Goal: Check status: Check status

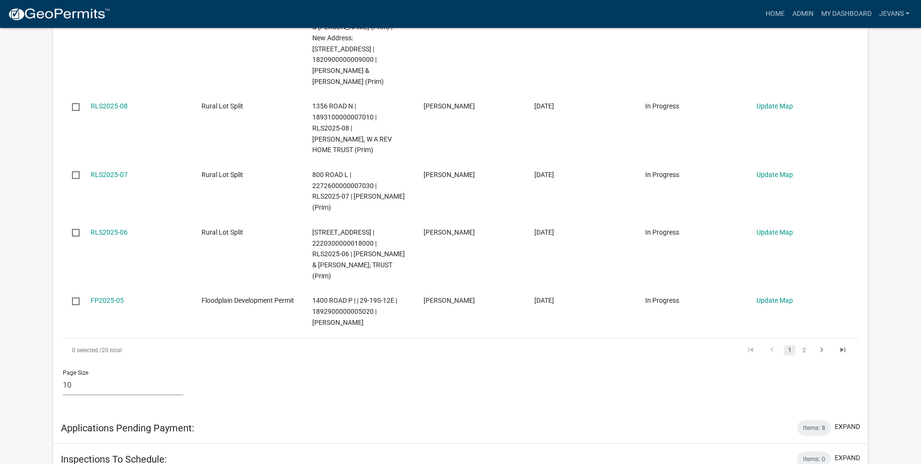
scroll to position [677, 0]
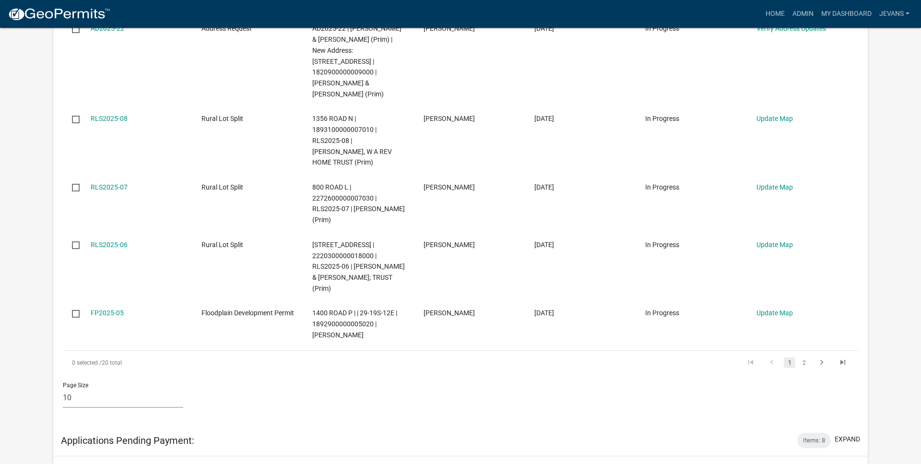
click at [810, 355] on li "2" at bounding box center [804, 363] width 14 height 16
click at [807, 357] on link "2" at bounding box center [804, 362] width 12 height 11
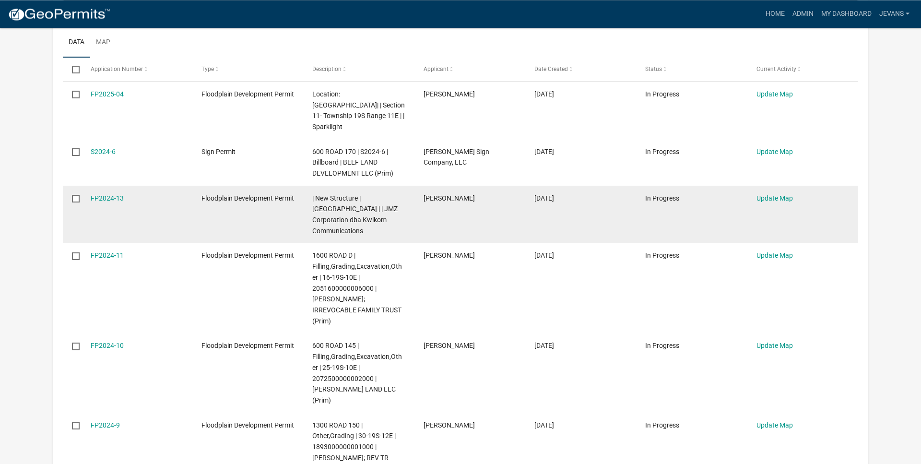
scroll to position [237, 0]
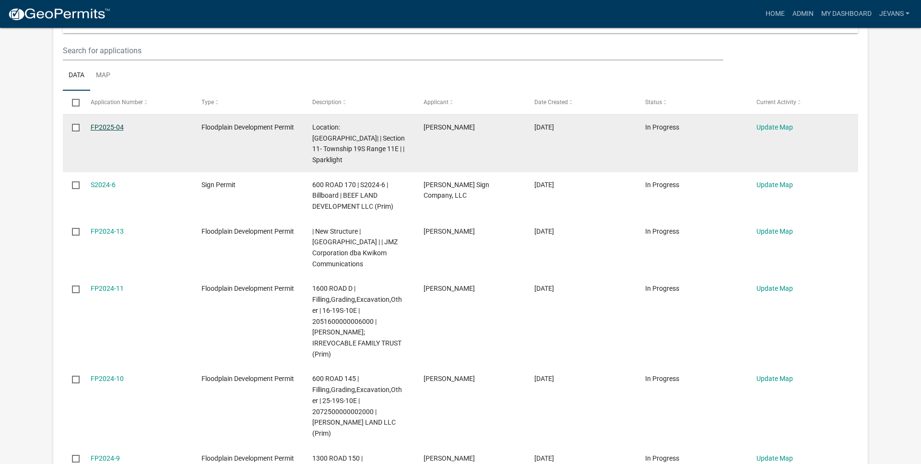
click at [119, 128] on link "FP2025-04" at bounding box center [107, 127] width 33 height 8
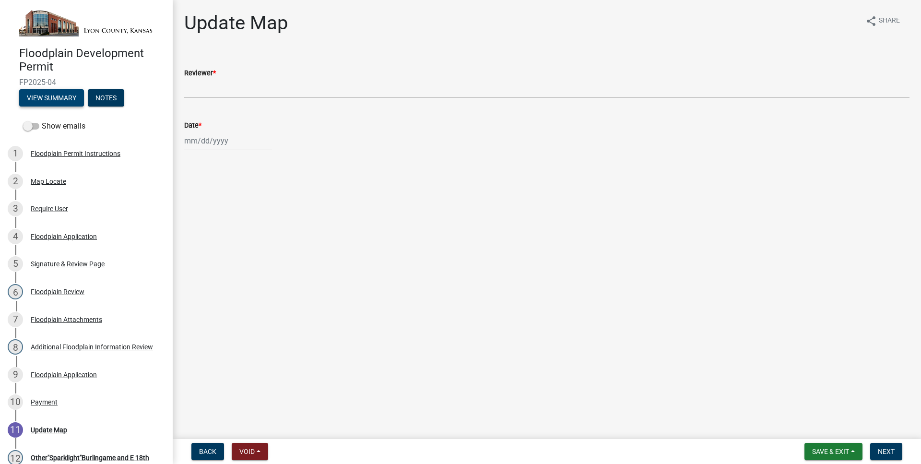
click at [67, 98] on button "View Summary" at bounding box center [51, 97] width 65 height 17
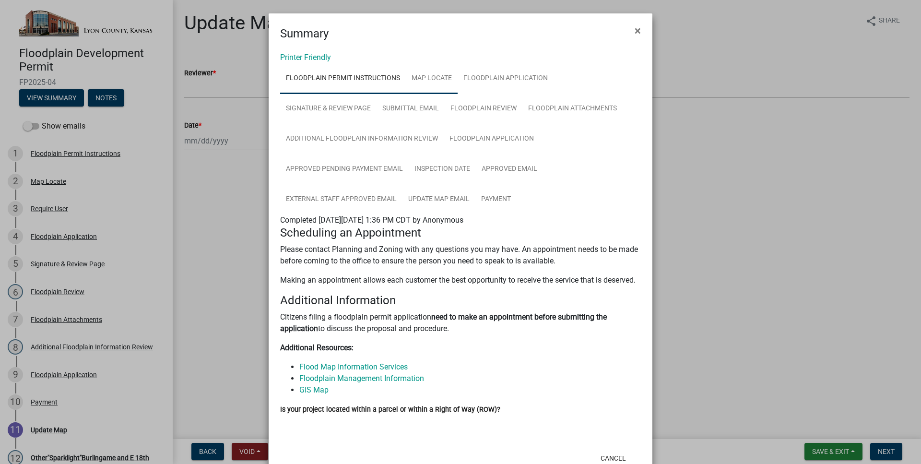
click at [427, 74] on link "Map Locate" at bounding box center [432, 78] width 52 height 31
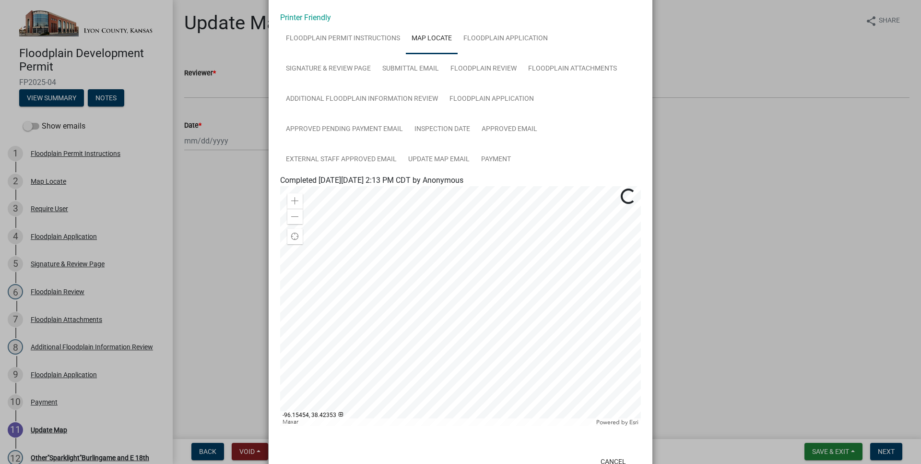
scroll to position [55, 0]
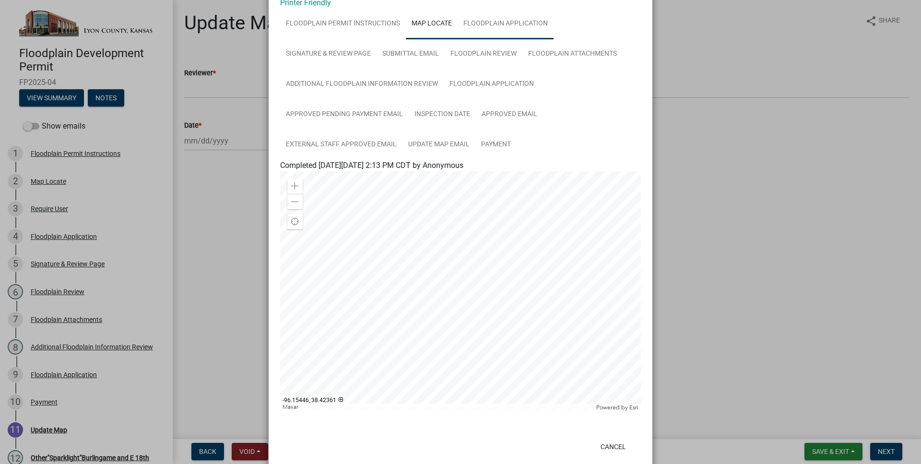
click at [527, 29] on link "Floodplain Application" at bounding box center [506, 24] width 96 height 31
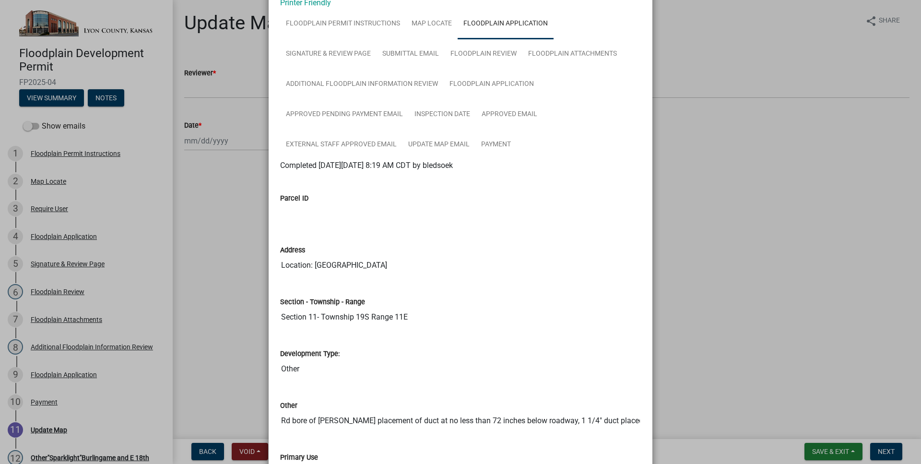
drag, startPoint x: 314, startPoint y: 263, endPoint x: 414, endPoint y: 259, distance: 100.4
click at [414, 259] on input "Location: [GEOGRAPHIC_DATA]" at bounding box center [460, 265] width 361 height 19
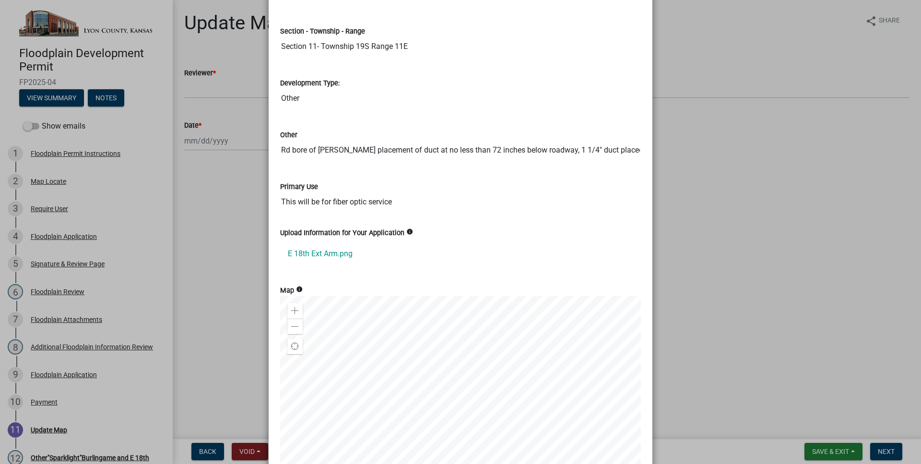
scroll to position [313, 0]
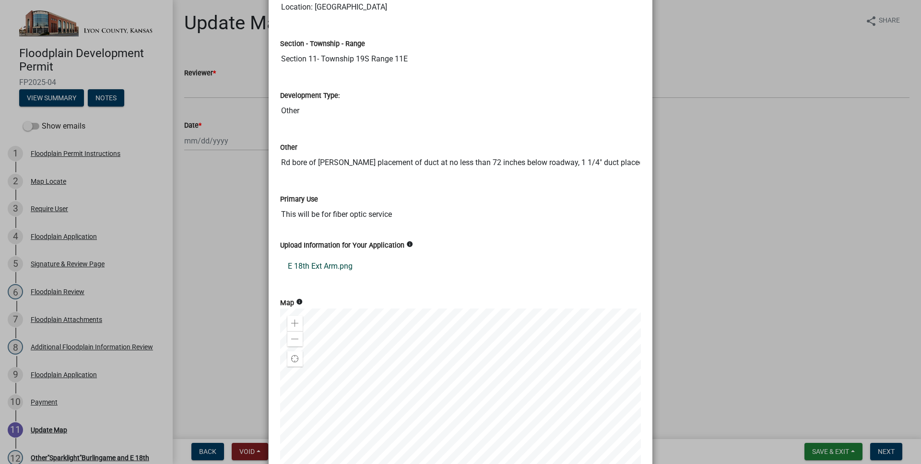
click at [327, 270] on link "E 18th Ext Arm.png" at bounding box center [460, 266] width 361 height 23
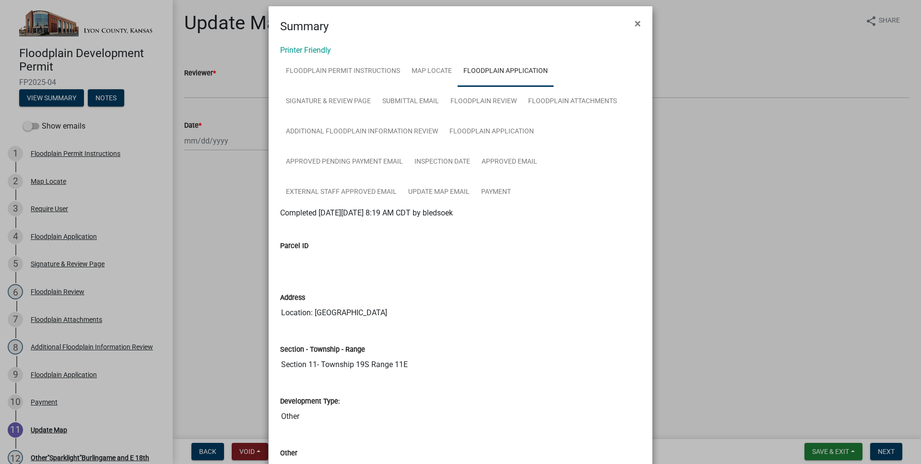
scroll to position [0, 0]
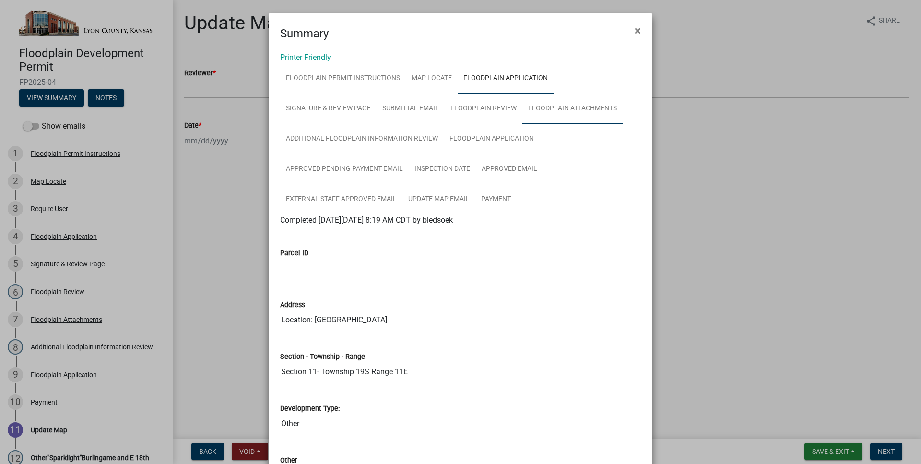
click at [576, 107] on link "Floodplain Attachments" at bounding box center [572, 109] width 100 height 31
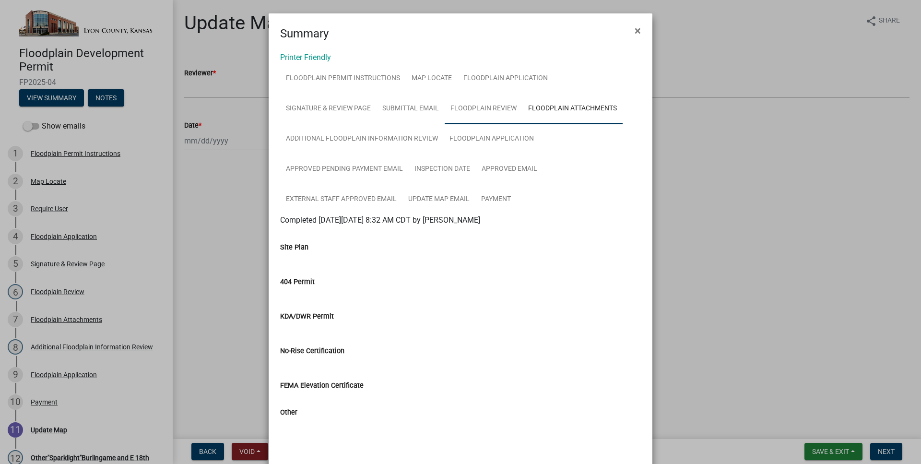
click at [492, 112] on link "Floodplain Review" at bounding box center [484, 109] width 78 height 31
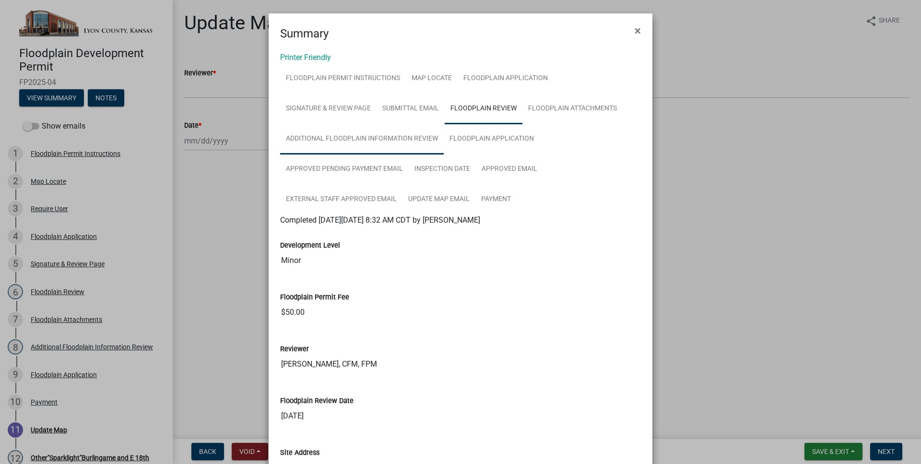
click at [404, 142] on link "Additional Floodplain Information Review" at bounding box center [362, 139] width 164 height 31
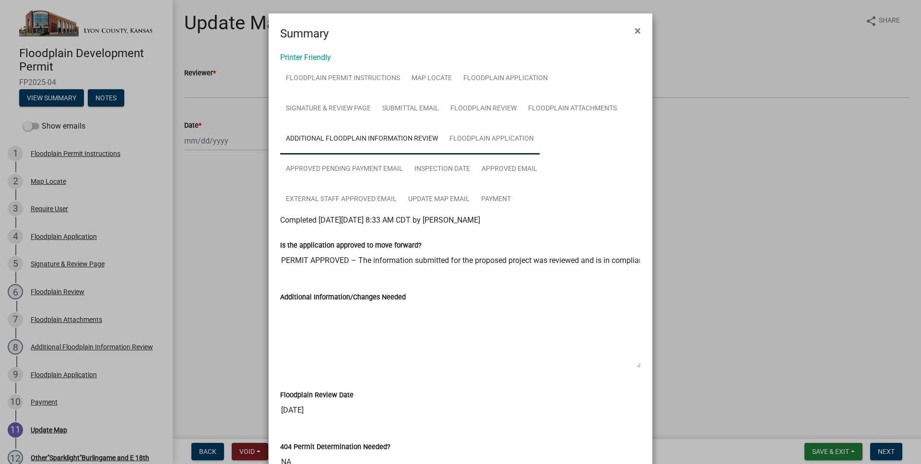
click at [500, 144] on link "Floodplain Application" at bounding box center [492, 139] width 96 height 31
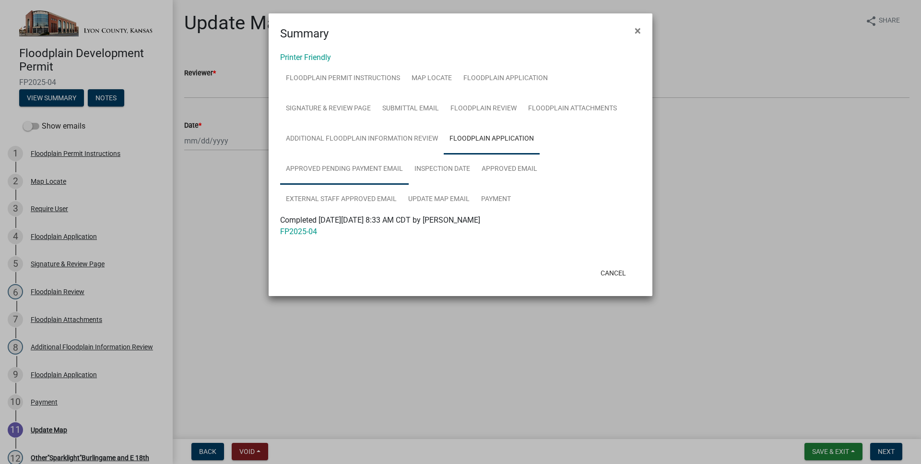
click at [365, 160] on link "Approved Pending Payment Email" at bounding box center [344, 169] width 129 height 31
click at [416, 103] on link "Submittal Email" at bounding box center [411, 109] width 68 height 31
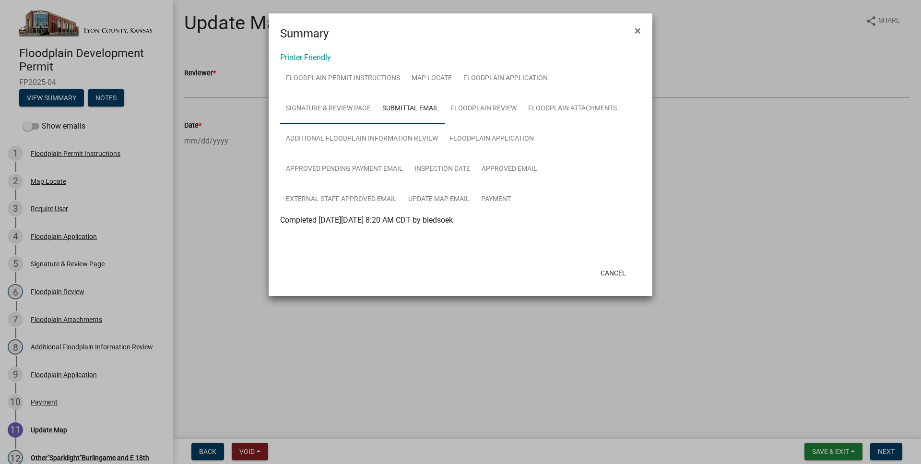
click at [340, 111] on link "Signature & Review Page" at bounding box center [328, 109] width 96 height 31
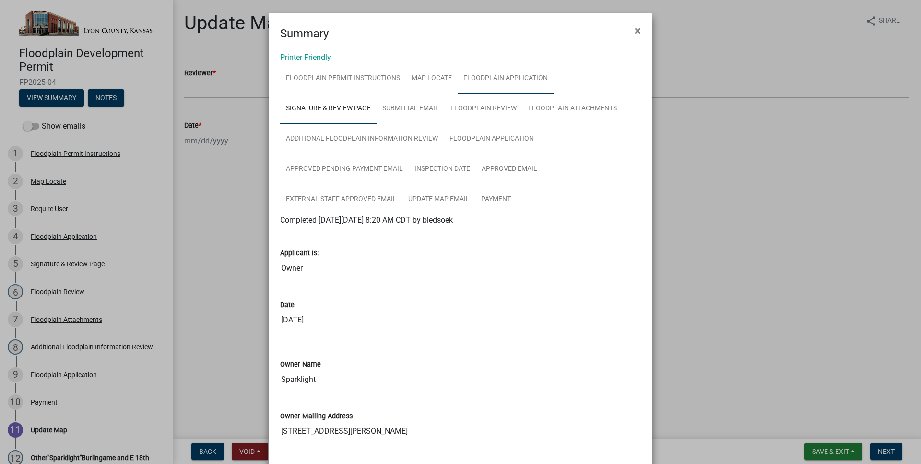
click at [476, 87] on link "Floodplain Application" at bounding box center [506, 78] width 96 height 31
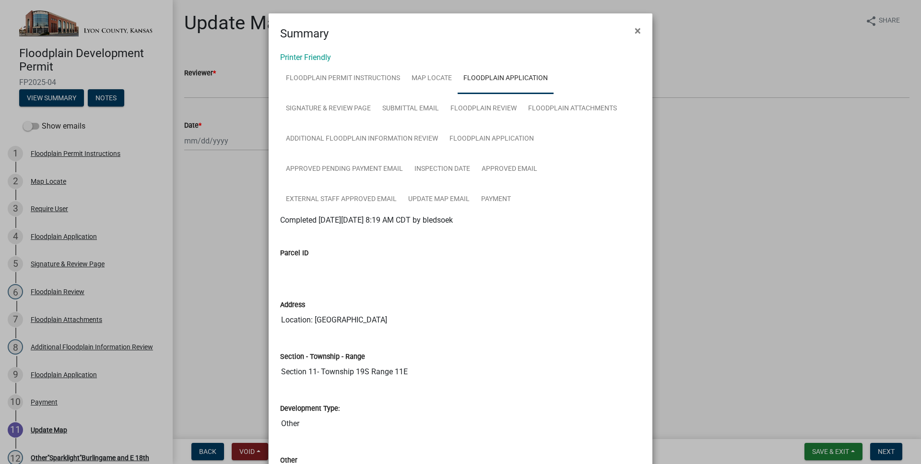
drag, startPoint x: 313, startPoint y: 320, endPoint x: 419, endPoint y: 321, distance: 106.0
click at [419, 321] on input "Location: [GEOGRAPHIC_DATA]" at bounding box center [460, 319] width 361 height 19
click at [362, 102] on link "Signature & Review Page" at bounding box center [328, 109] width 96 height 31
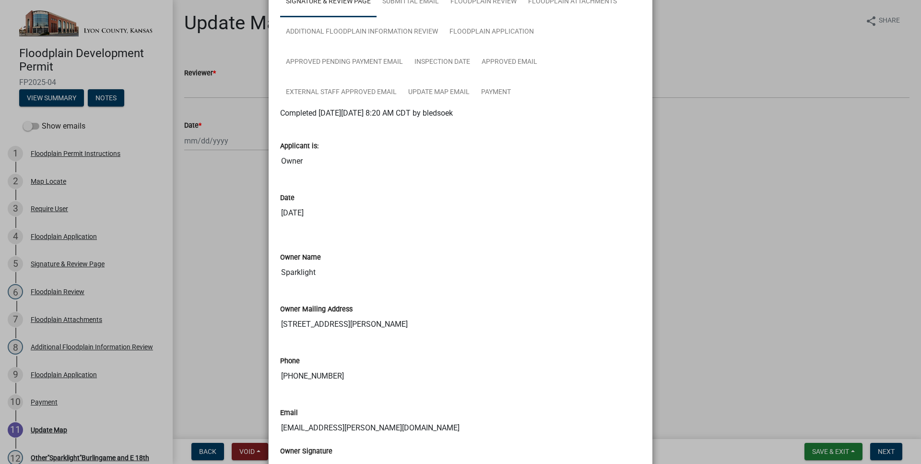
scroll to position [109, 0]
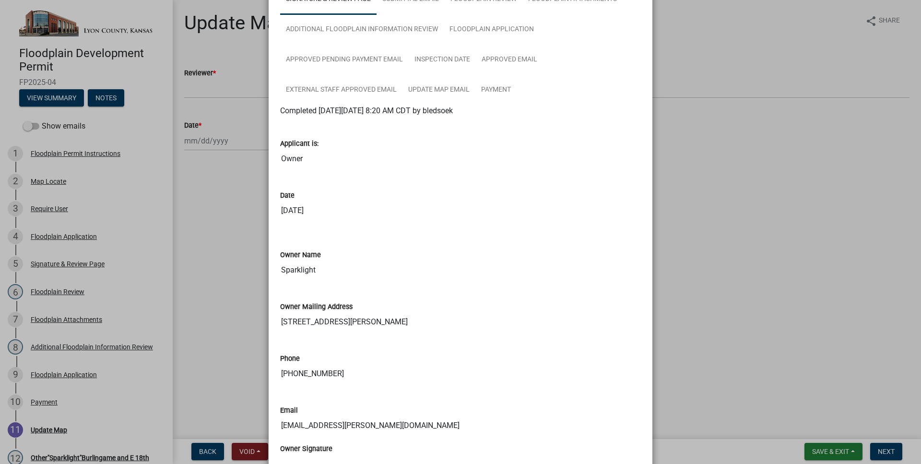
click at [304, 267] on input "Sparklight" at bounding box center [460, 269] width 361 height 19
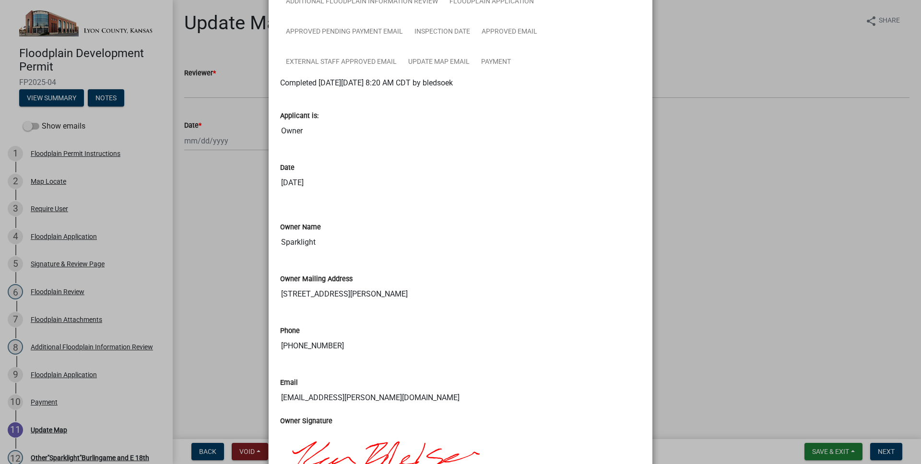
scroll to position [0, 0]
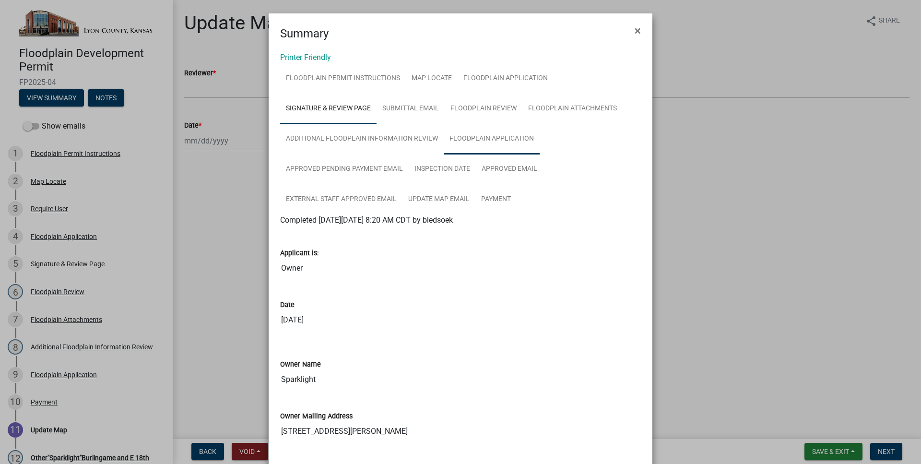
click at [484, 135] on link "Floodplain Application" at bounding box center [492, 139] width 96 height 31
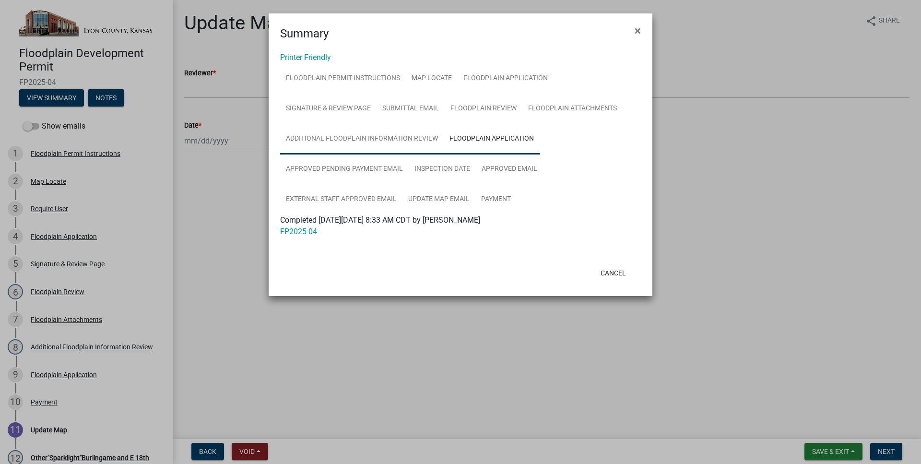
click at [421, 139] on link "Additional Floodplain Information Review" at bounding box center [362, 139] width 164 height 31
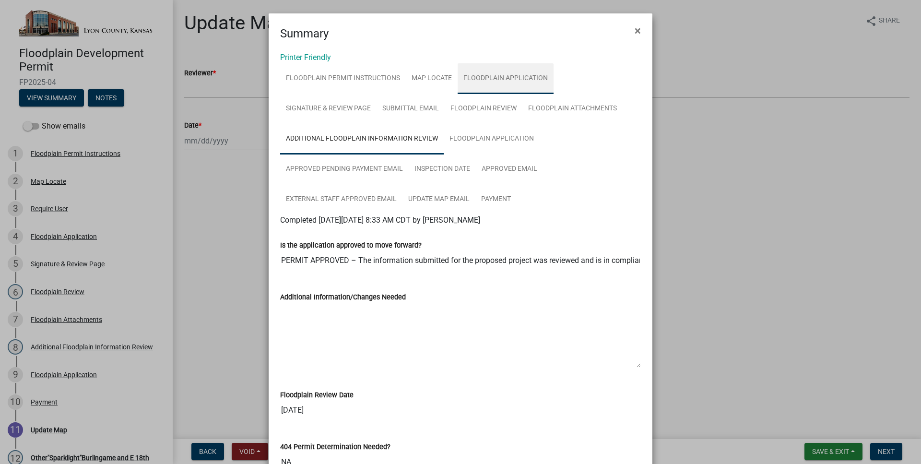
click at [474, 70] on link "Floodplain Application" at bounding box center [506, 78] width 96 height 31
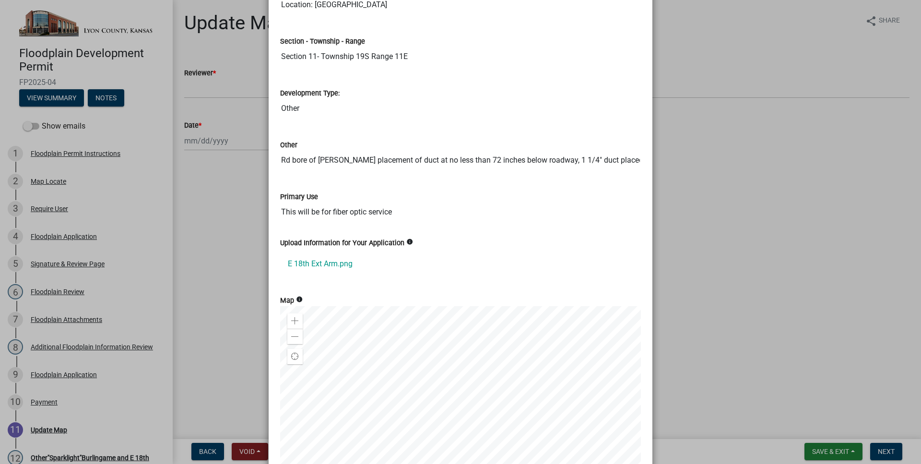
scroll to position [39, 0]
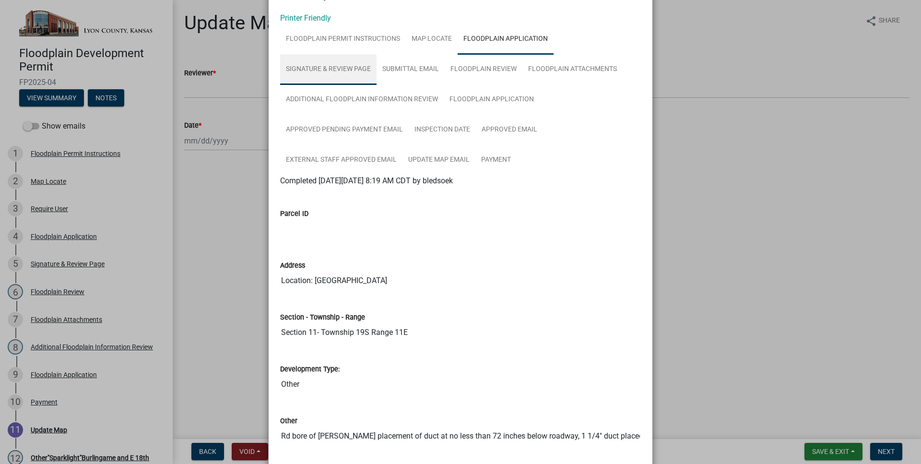
click at [315, 64] on link "Signature & Review Page" at bounding box center [328, 69] width 96 height 31
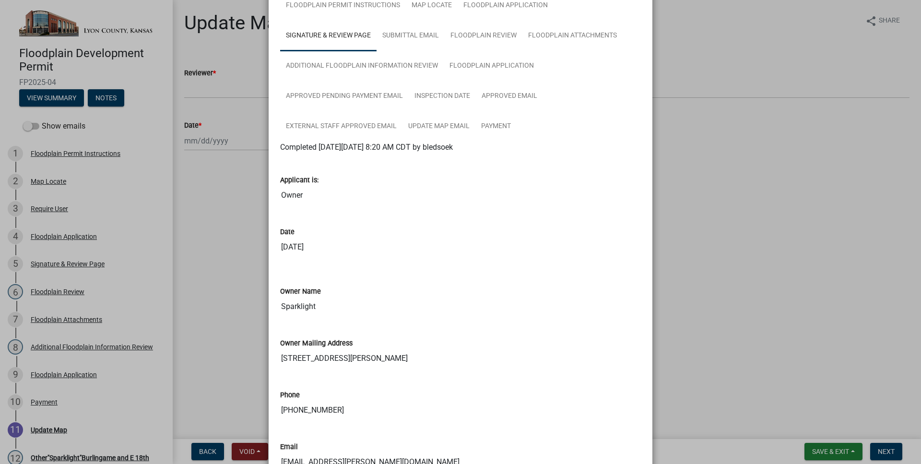
scroll to position [18, 0]
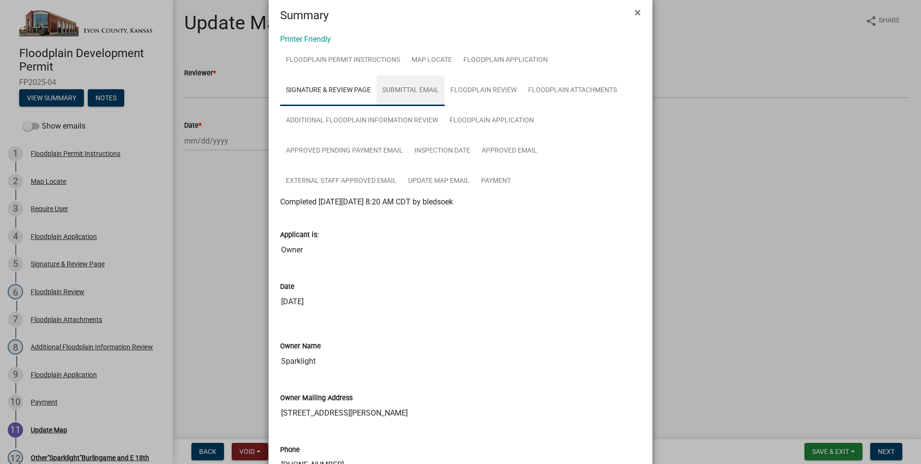
click at [419, 103] on link "Submittal Email" at bounding box center [411, 90] width 68 height 31
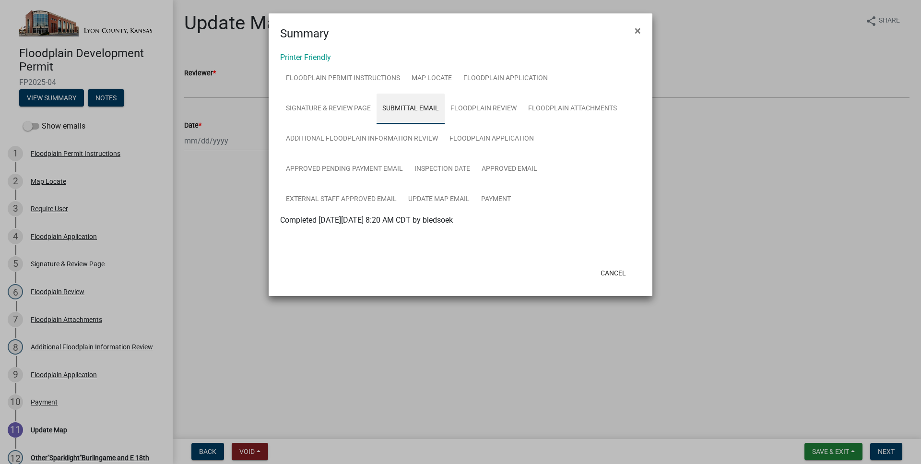
scroll to position [0, 0]
click at [491, 108] on link "Floodplain Review" at bounding box center [484, 109] width 78 height 31
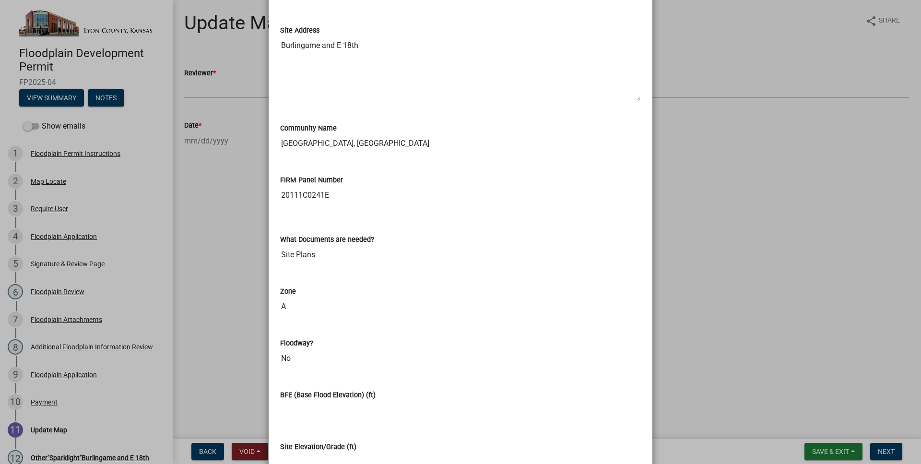
scroll to position [94, 0]
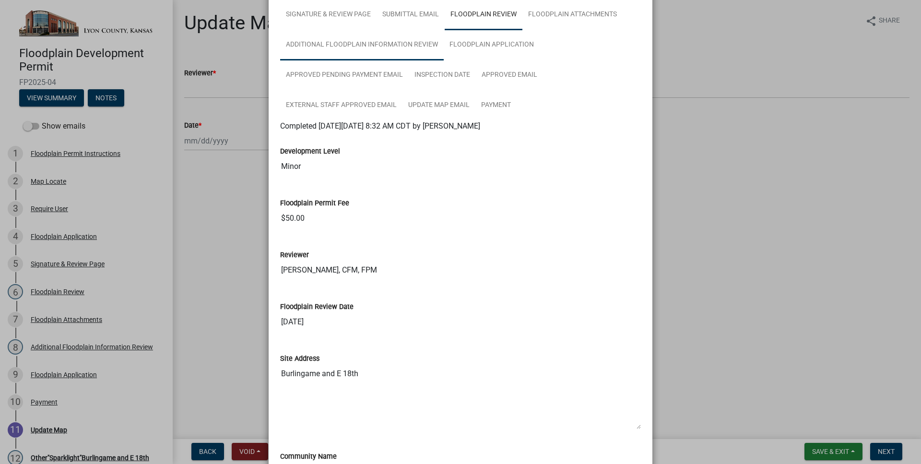
click at [377, 45] on link "Additional Floodplain Information Review" at bounding box center [362, 45] width 164 height 31
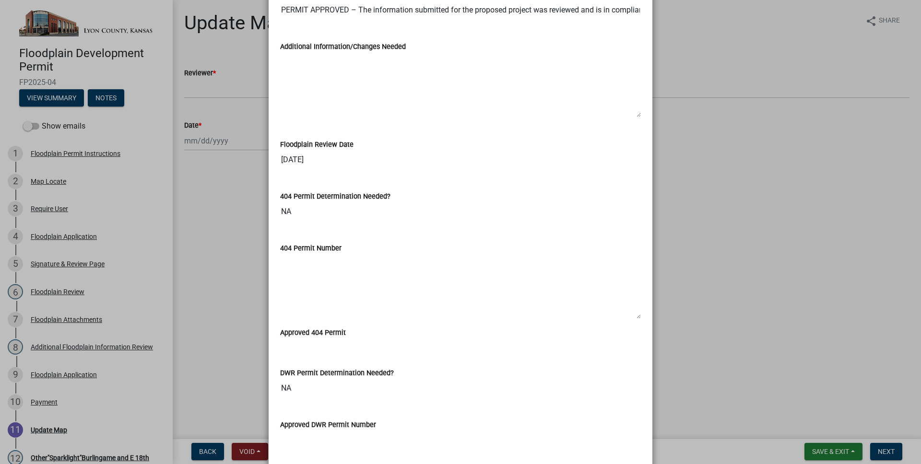
scroll to position [0, 0]
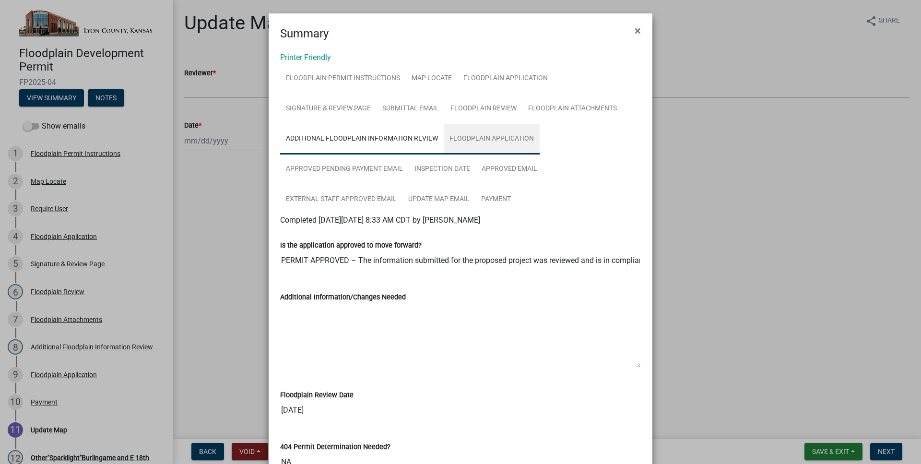
click at [472, 142] on link "Floodplain Application" at bounding box center [492, 139] width 96 height 31
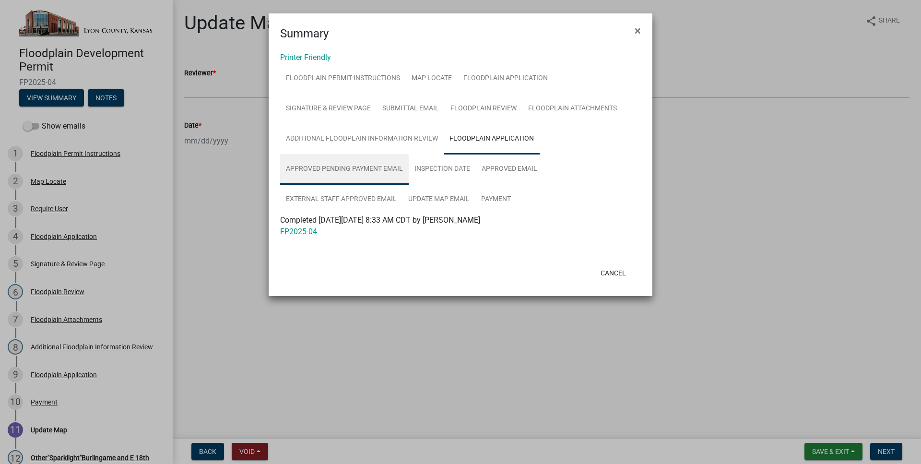
click at [365, 164] on link "Approved Pending Payment Email" at bounding box center [344, 169] width 129 height 31
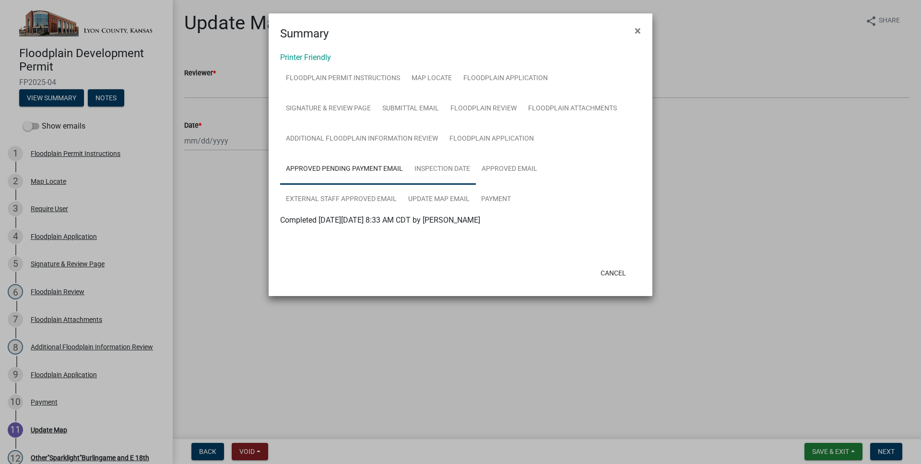
click at [415, 165] on link "Inspection Date" at bounding box center [442, 169] width 67 height 31
click at [528, 174] on link "Approved Email" at bounding box center [509, 169] width 67 height 31
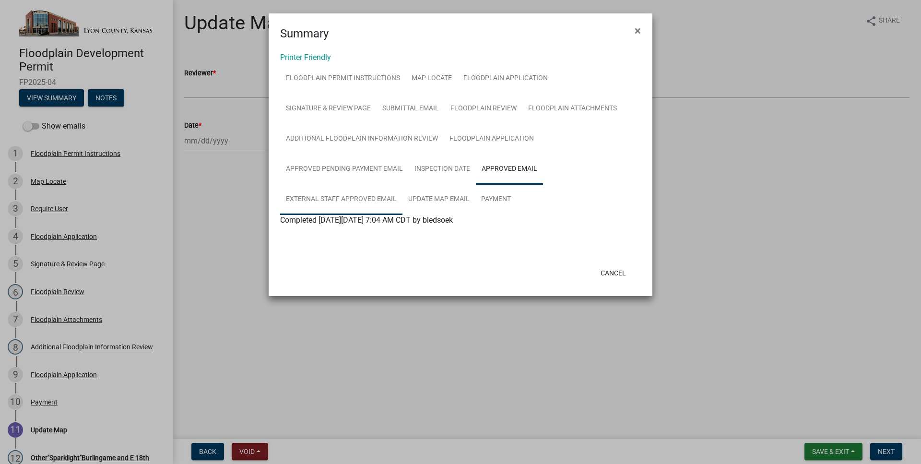
drag, startPoint x: 343, startPoint y: 189, endPoint x: 350, endPoint y: 190, distance: 6.3
click at [343, 190] on link "External Staff Approved Email" at bounding box center [341, 199] width 122 height 31
click at [452, 202] on link "Update Map Email" at bounding box center [438, 199] width 73 height 31
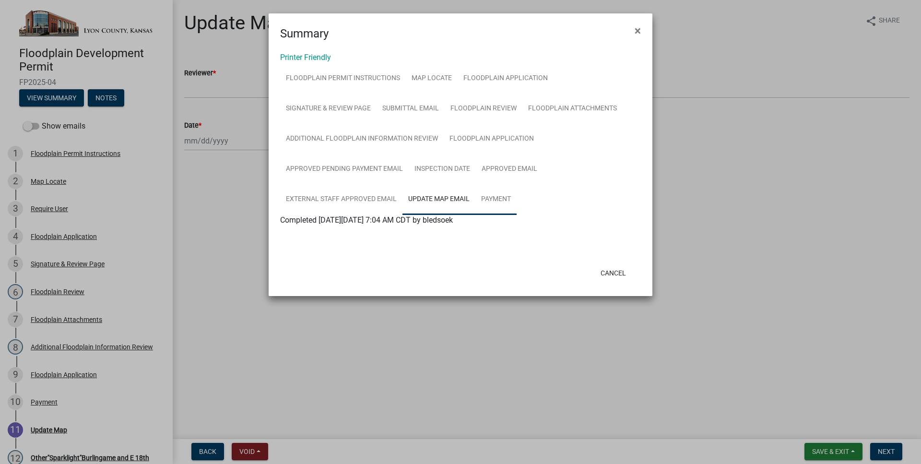
click at [493, 199] on link "Payment" at bounding box center [495, 199] width 41 height 31
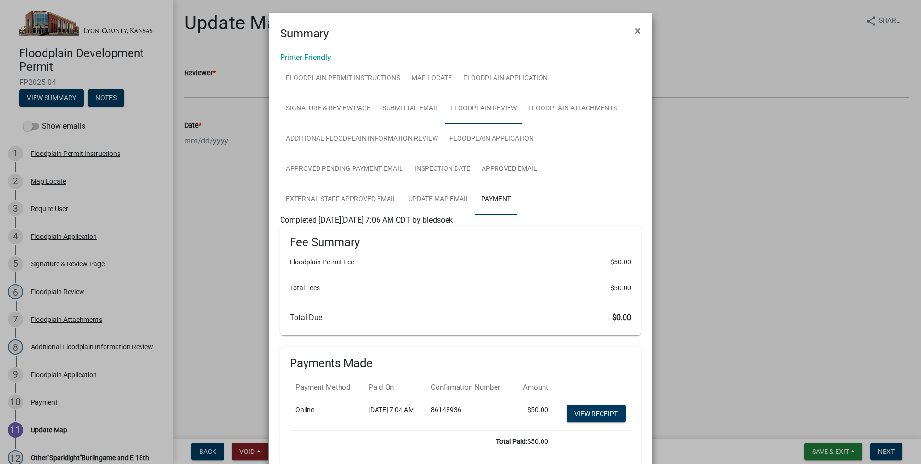
click at [474, 101] on link "Floodplain Review" at bounding box center [484, 109] width 78 height 31
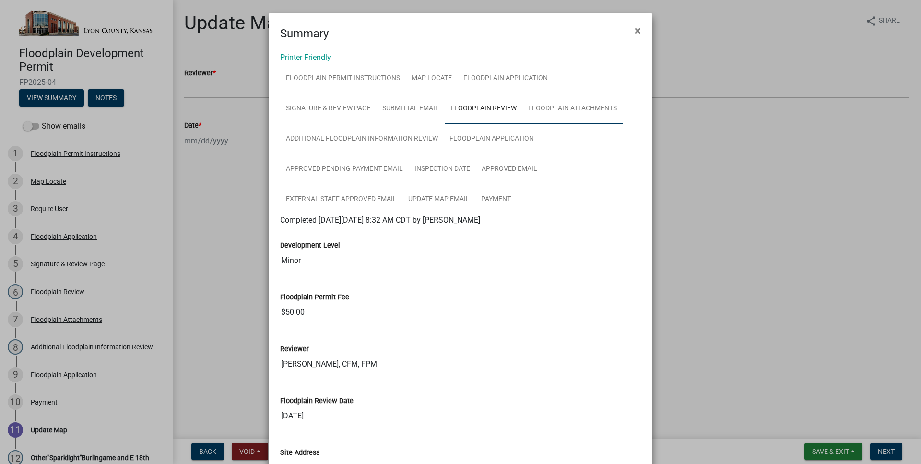
click at [559, 114] on link "Floodplain Attachments" at bounding box center [572, 109] width 100 height 31
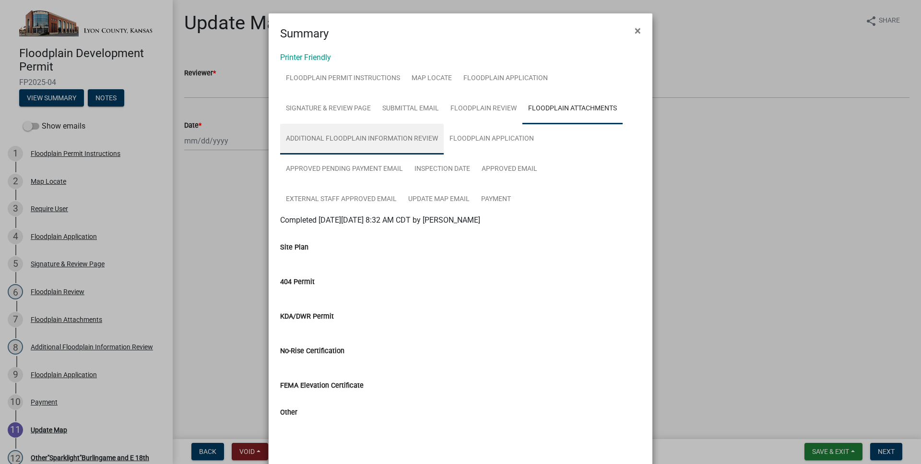
click at [392, 136] on link "Additional Floodplain Information Review" at bounding box center [362, 139] width 164 height 31
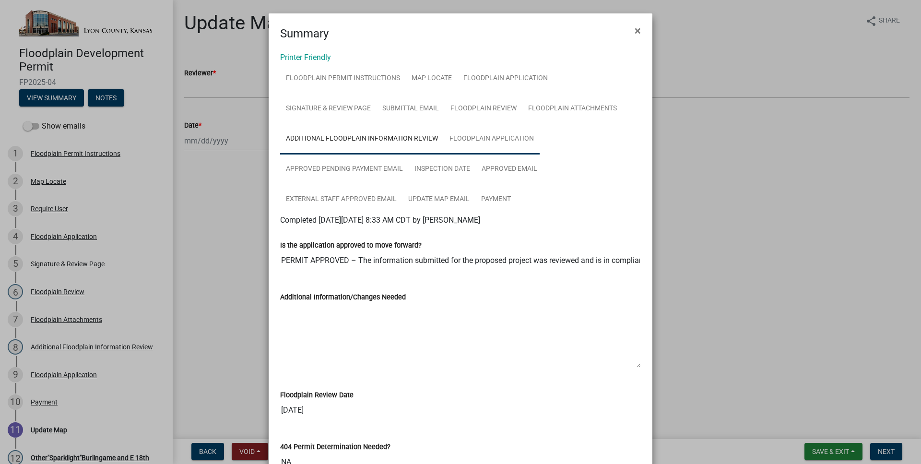
click at [504, 142] on link "Floodplain Application" at bounding box center [492, 139] width 96 height 31
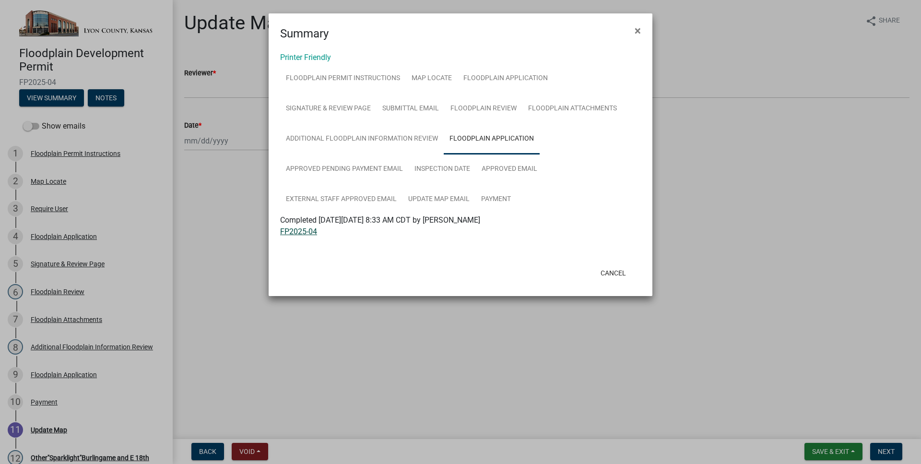
click at [313, 235] on link "FP2025-04" at bounding box center [298, 231] width 37 height 9
click at [636, 34] on span "×" at bounding box center [638, 30] width 6 height 13
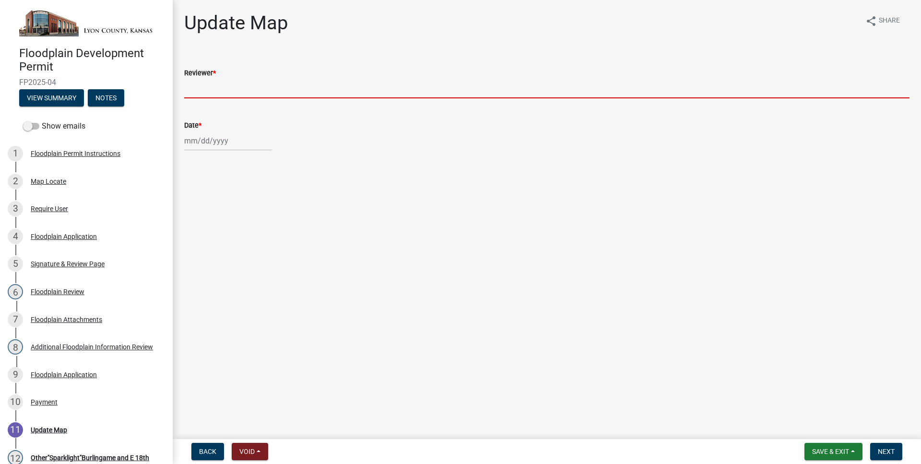
click at [277, 92] on input "Reviewer *" at bounding box center [546, 89] width 725 height 20
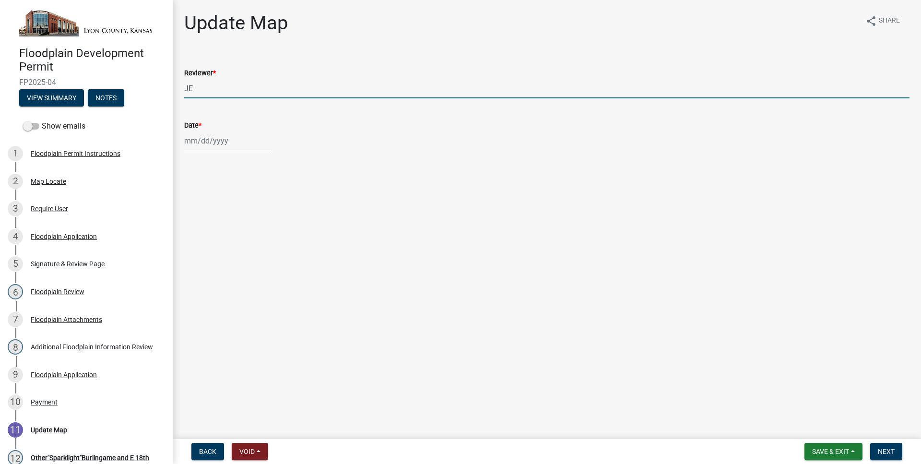
type input "JE"
select select "9"
select select "2025"
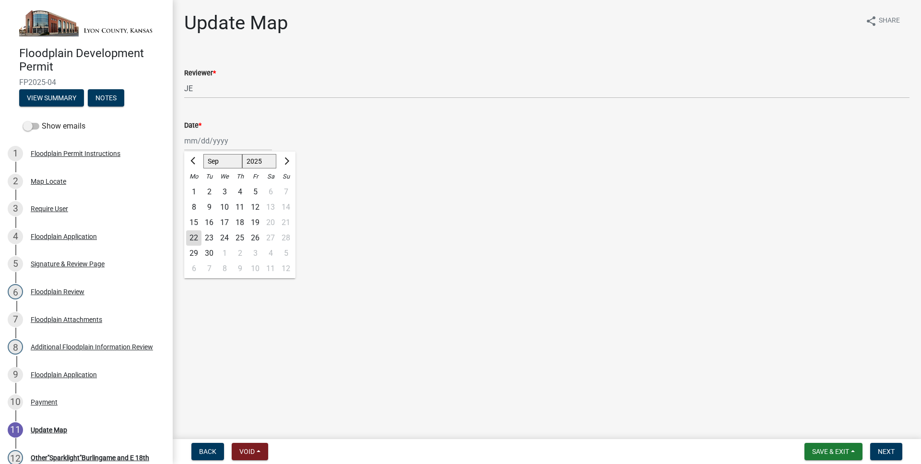
click at [197, 243] on div "22" at bounding box center [193, 237] width 15 height 15
type input "[DATE]"
click at [493, 267] on main "Update Map share Share Reviewer * JE Date * [DATE]" at bounding box center [547, 217] width 748 height 435
click at [889, 451] on span "Next" at bounding box center [886, 452] width 17 height 8
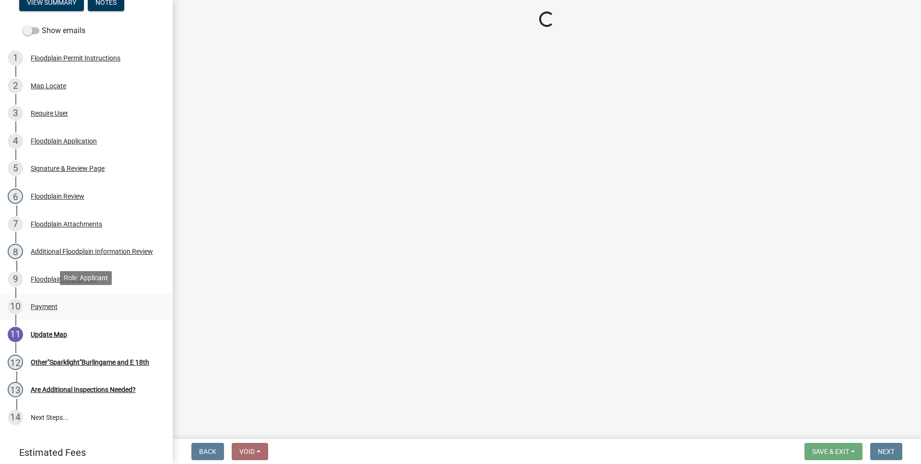
scroll to position [98, 0]
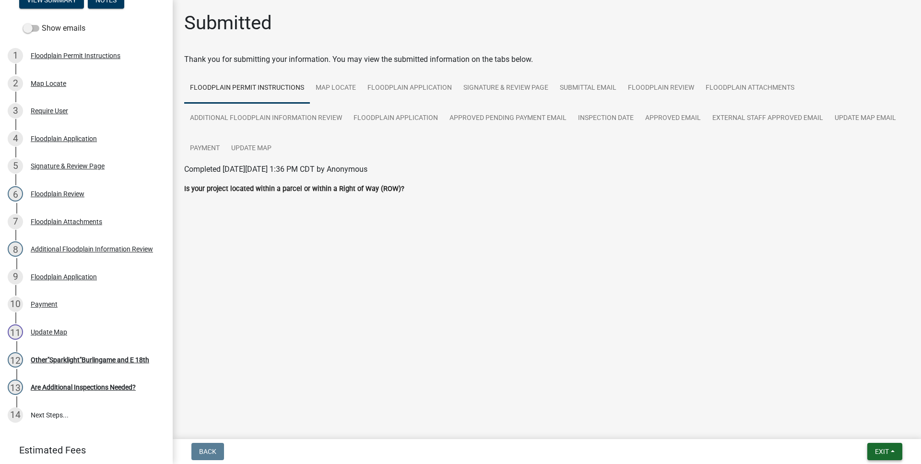
click at [879, 449] on span "Exit" at bounding box center [882, 452] width 14 height 8
click at [871, 427] on button "Save & Exit" at bounding box center [864, 426] width 77 height 23
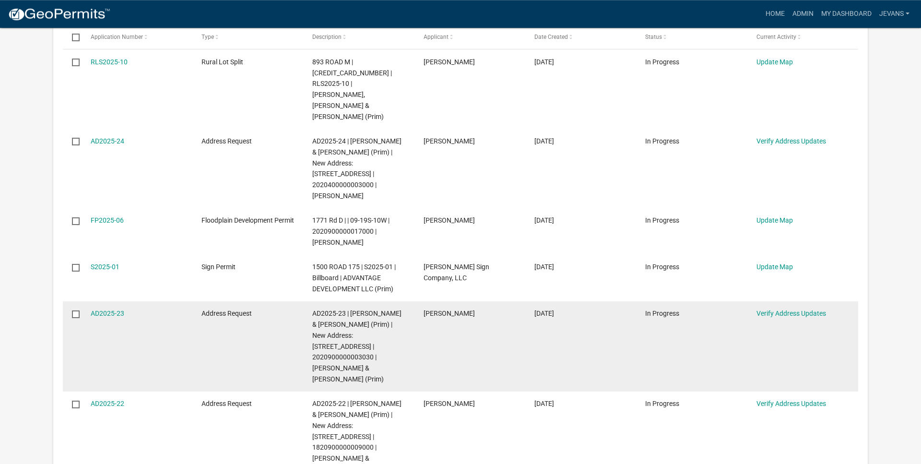
scroll to position [245, 0]
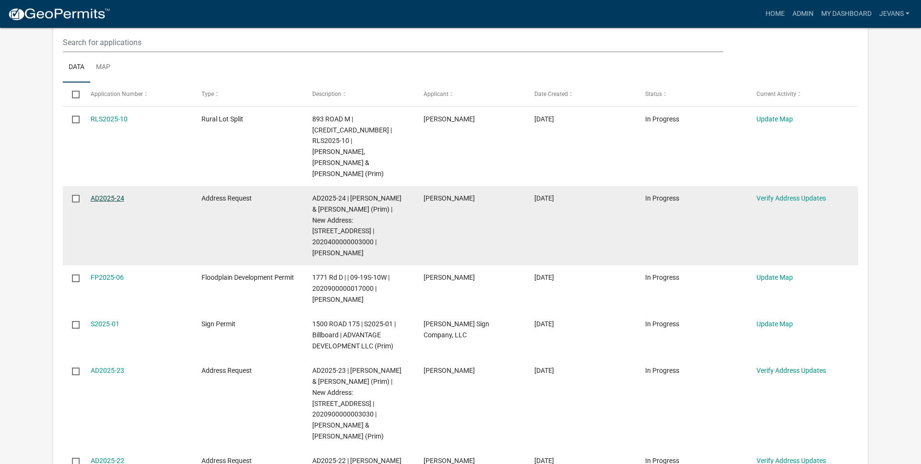
click at [121, 194] on link "AD2025-24" at bounding box center [108, 198] width 34 height 8
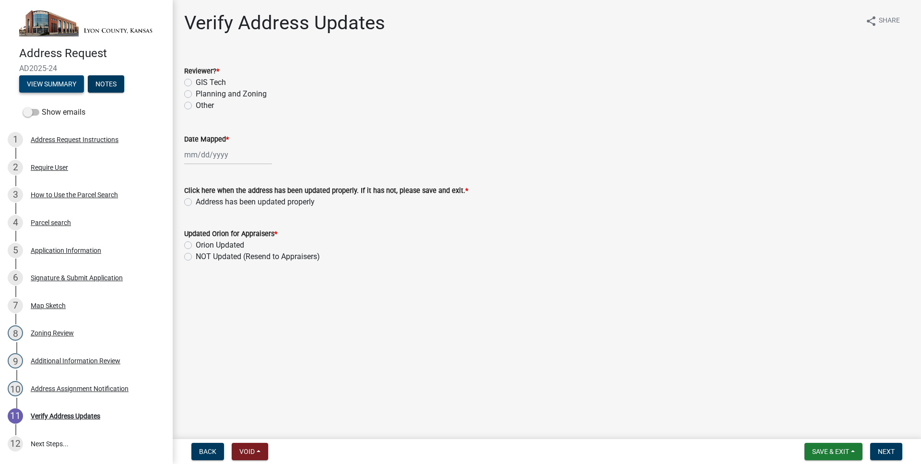
click at [76, 80] on button "View Summary" at bounding box center [51, 83] width 65 height 17
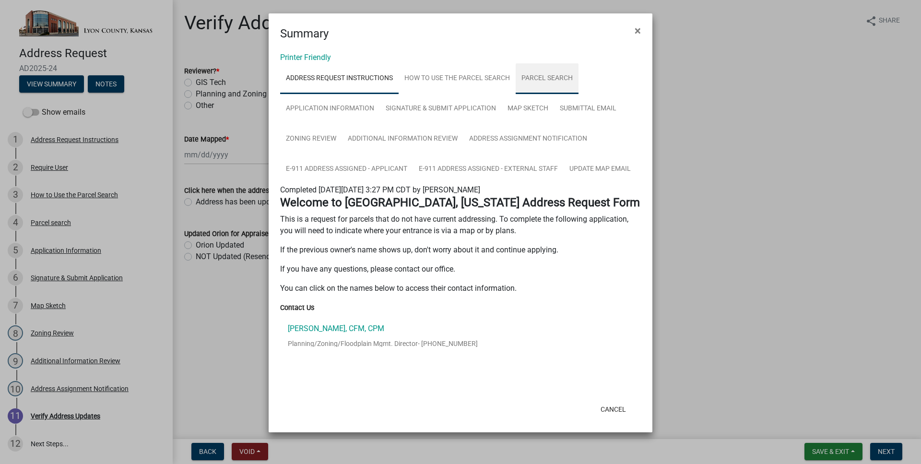
click at [524, 79] on link "Parcel search" at bounding box center [547, 78] width 63 height 31
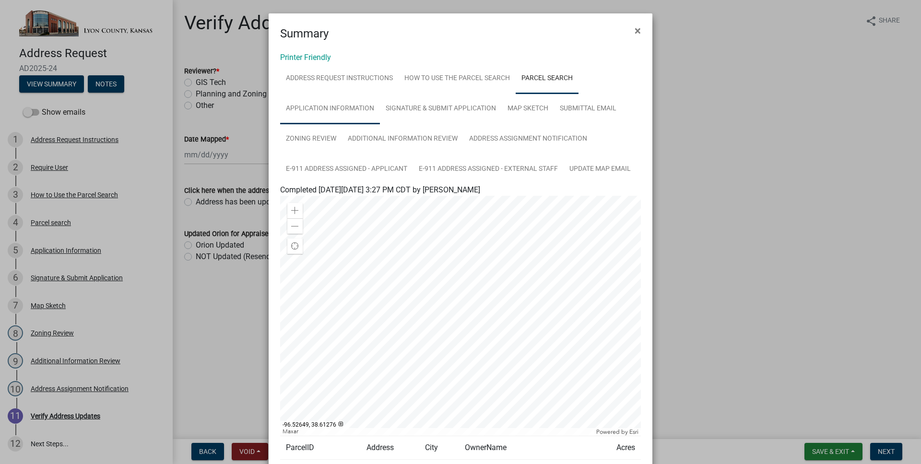
click at [370, 105] on link "Application Information" at bounding box center [330, 109] width 100 height 31
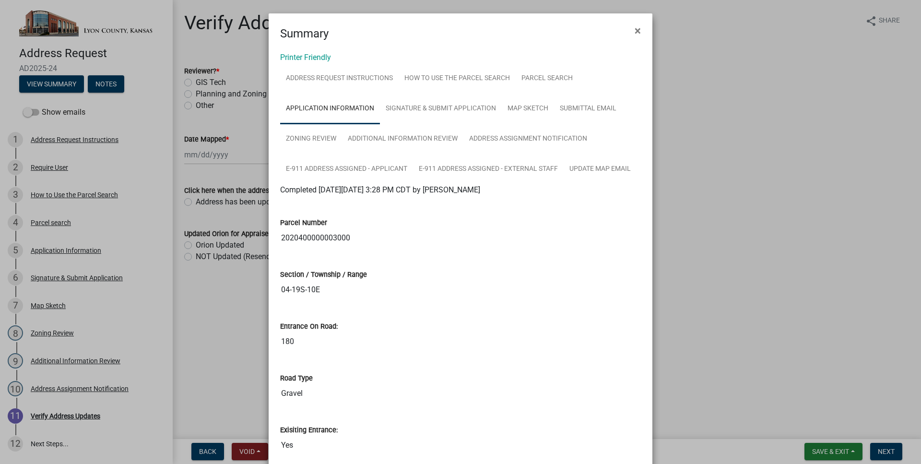
click at [346, 237] on input "2020400000003000" at bounding box center [460, 237] width 361 height 19
click at [534, 109] on link "Map Sketch" at bounding box center [528, 109] width 52 height 31
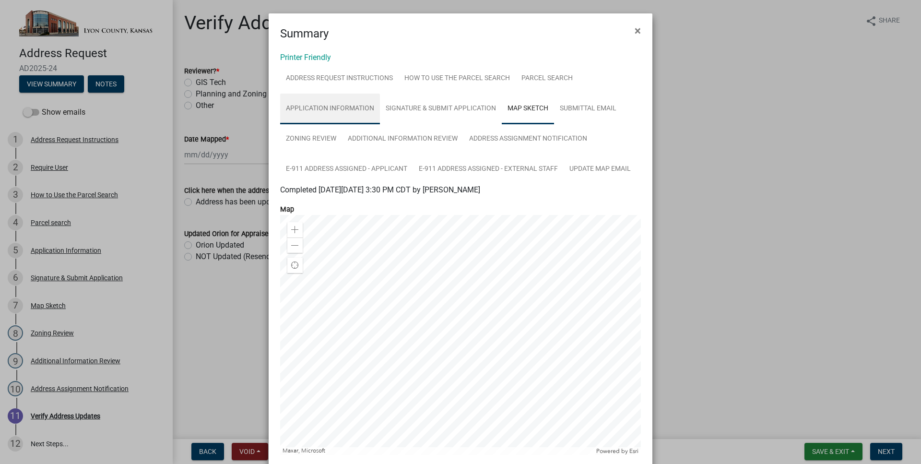
click at [352, 106] on link "Application Information" at bounding box center [330, 109] width 100 height 31
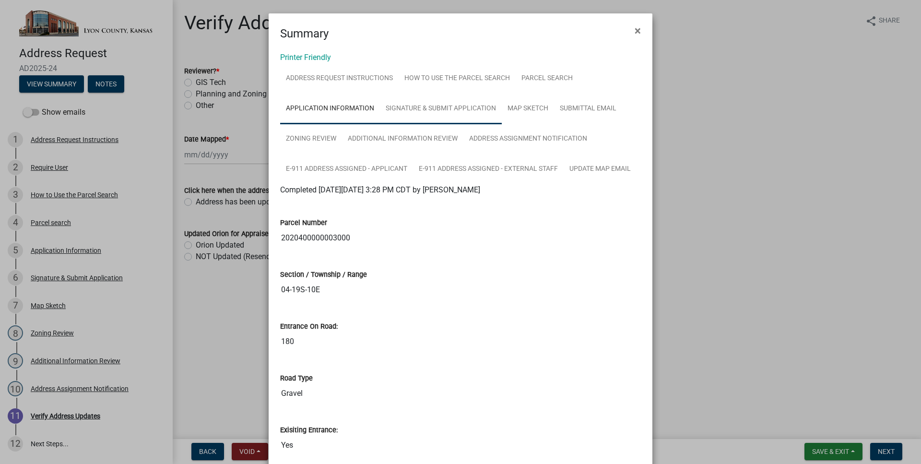
click at [433, 118] on link "Signature & Submit Application" at bounding box center [441, 109] width 122 height 31
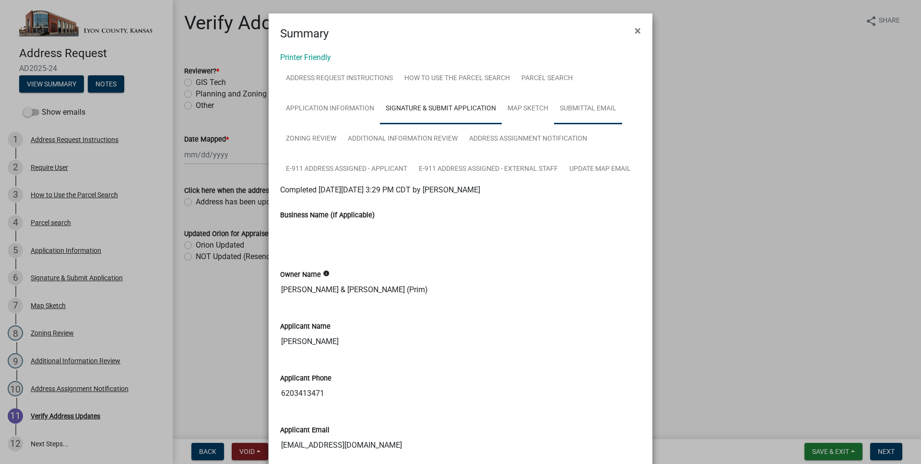
click at [592, 108] on link "Submittal Email" at bounding box center [588, 109] width 68 height 31
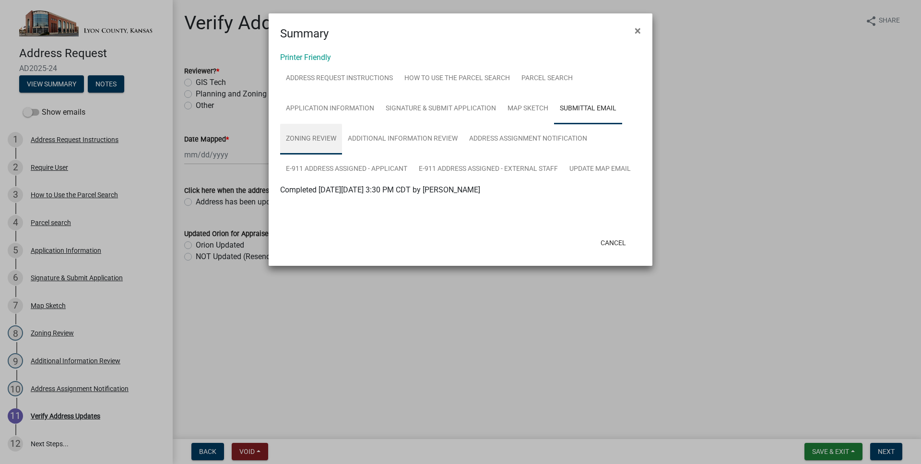
click at [320, 142] on link "Zoning Review" at bounding box center [311, 139] width 62 height 31
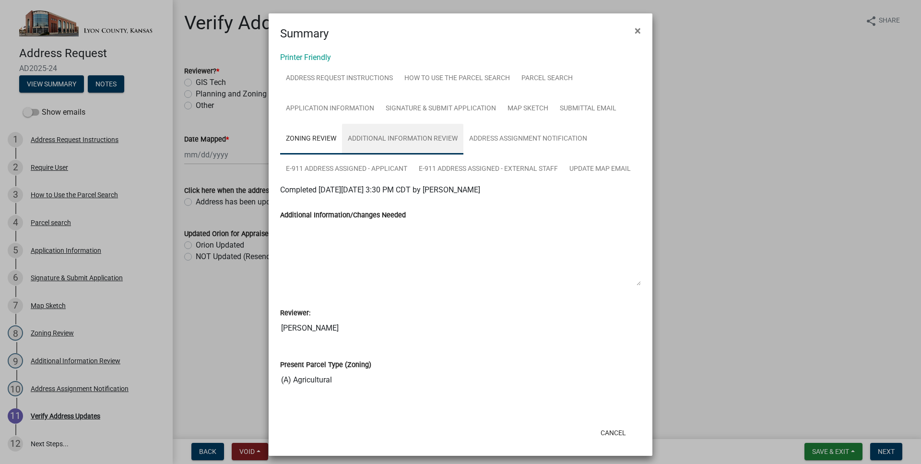
click at [391, 144] on link "Additional Information Review" at bounding box center [402, 139] width 121 height 31
